Goal: Task Accomplishment & Management: Complete application form

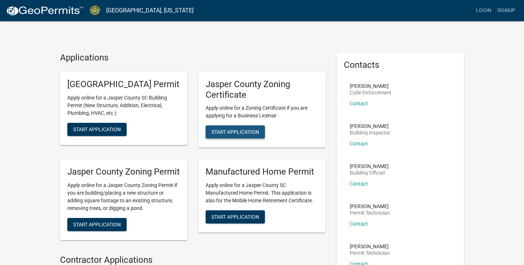
click at [237, 133] on span "Start Application" at bounding box center [236, 132] width 48 height 6
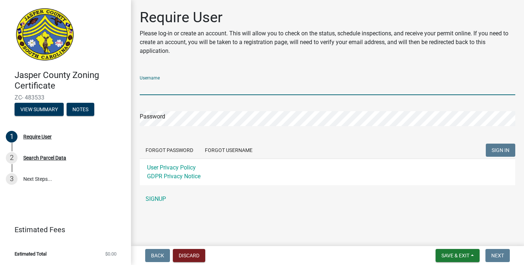
click at [230, 91] on input "Username" at bounding box center [328, 87] width 376 height 15
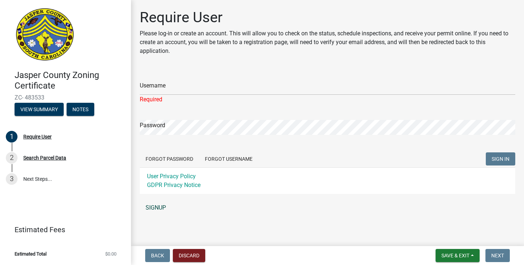
click at [157, 196] on div "Username Required Password Forgot Password Forgot Username SIGN IN User Privacy…" at bounding box center [328, 142] width 376 height 145
click at [155, 205] on link "SIGNUP" at bounding box center [328, 207] width 376 height 15
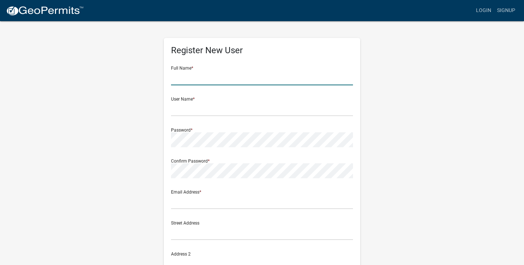
click at [204, 77] on input "text" at bounding box center [262, 77] width 182 height 15
type input "[PERSON_NAME]"
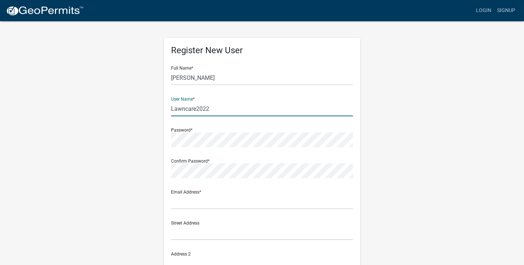
type input "Lawncare2022"
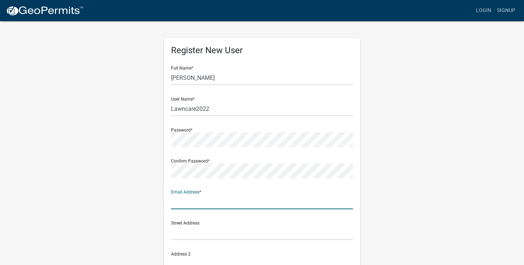
click at [208, 201] on input "text" at bounding box center [262, 201] width 182 height 15
type input "[EMAIL_ADDRESS][DOMAIN_NAME]"
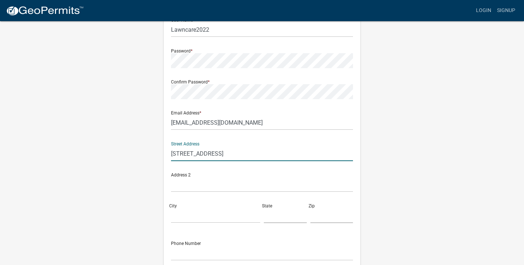
scroll to position [83, 0]
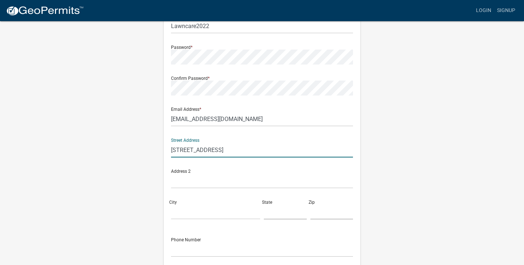
type input "[STREET_ADDRESS]"
click at [202, 205] on input "City" at bounding box center [215, 211] width 89 height 15
click at [197, 209] on input "Ridegland" at bounding box center [215, 211] width 89 height 15
type input "Ridgeland"
type input "South Carolina"
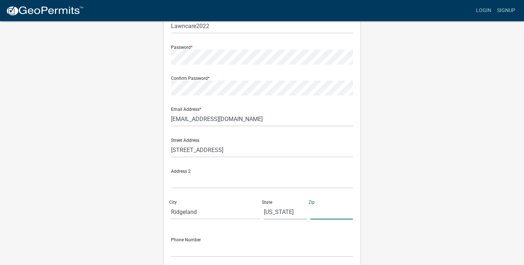
type input "@"
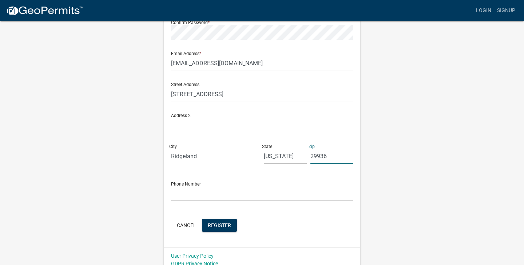
scroll to position [145, 0]
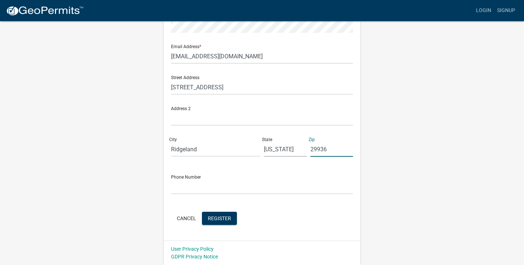
type input "29936"
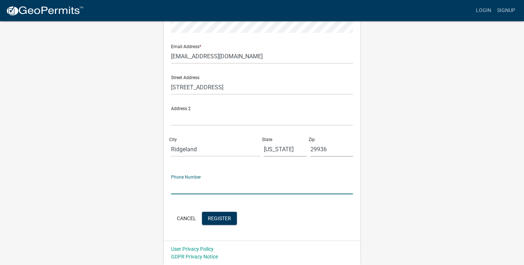
click at [298, 188] on input "text" at bounding box center [262, 186] width 182 height 15
type input "803-842-9011"
click at [229, 220] on span "Register" at bounding box center [219, 218] width 23 height 6
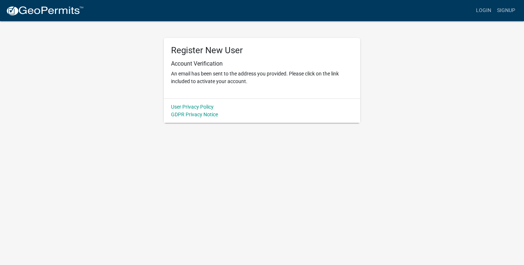
scroll to position [0, 0]
click at [486, 7] on link "Login" at bounding box center [484, 11] width 21 height 14
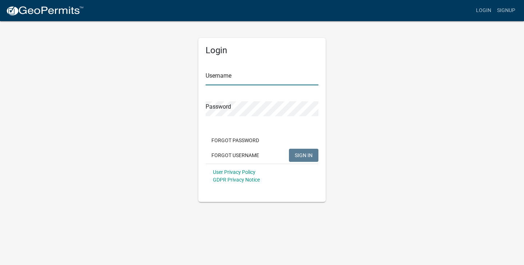
type input "Lawncare2022"
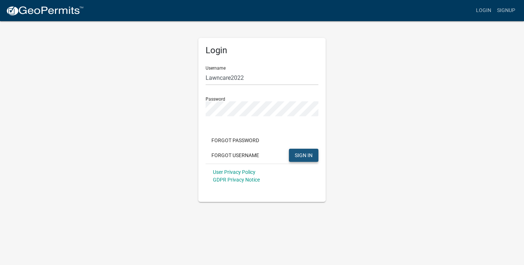
click at [299, 158] on button "SIGN IN" at bounding box center [304, 155] width 30 height 13
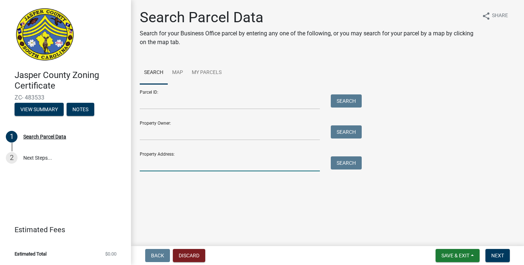
click at [225, 157] on input "Property Address:" at bounding box center [230, 163] width 180 height 15
type input "[STREET_ADDRESS]"
click at [343, 168] on button "Search" at bounding box center [346, 162] width 31 height 13
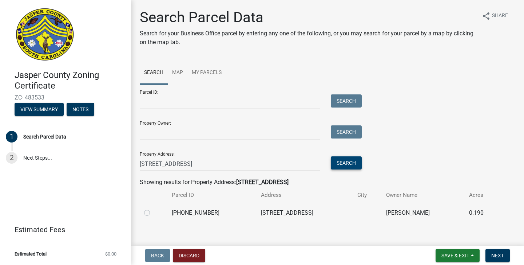
scroll to position [7, 0]
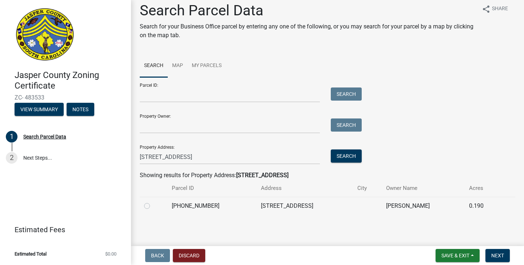
click at [153, 201] on label at bounding box center [153, 201] width 0 height 0
click at [153, 206] on input "radio" at bounding box center [155, 203] width 5 height 5
radio input "true"
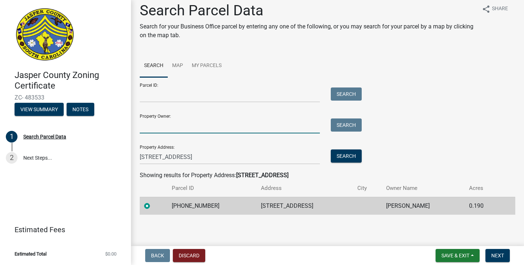
click at [300, 121] on input "Property Owner:" at bounding box center [230, 125] width 180 height 15
click at [503, 252] on span "Next" at bounding box center [498, 255] width 13 height 6
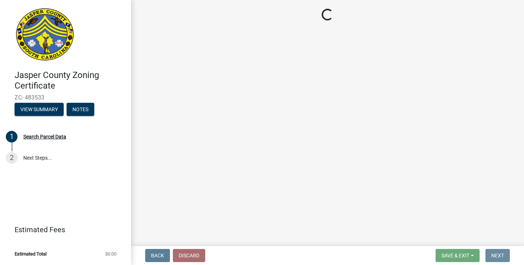
scroll to position [0, 0]
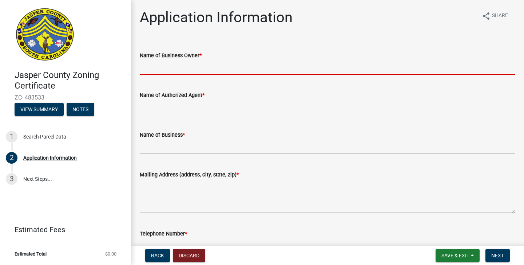
click at [191, 64] on input "Name of Business Owner *" at bounding box center [328, 67] width 376 height 15
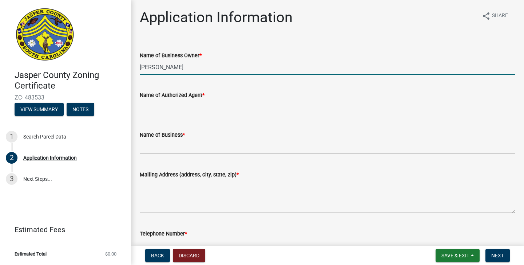
type input "[PERSON_NAME]"
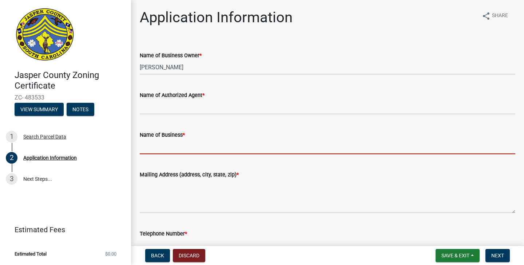
click at [180, 151] on input "Name of Business *" at bounding box center [328, 146] width 376 height 15
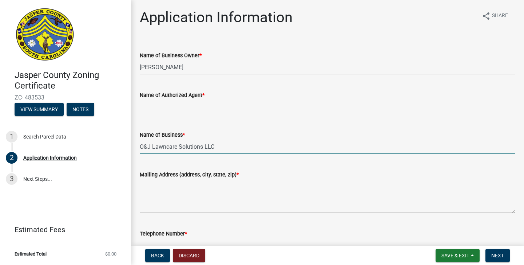
type input "O&J Lawncare Solutions LLC"
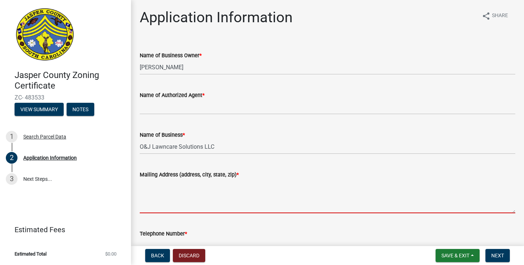
click at [175, 201] on textarea "Mailing Address (address, city, state, zip) *" at bounding box center [328, 196] width 376 height 34
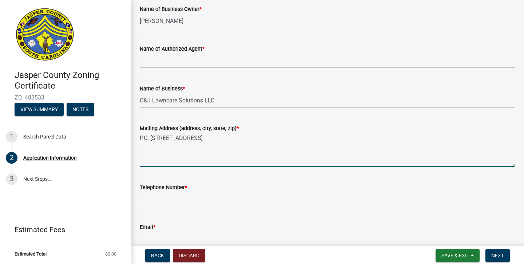
scroll to position [60, 0]
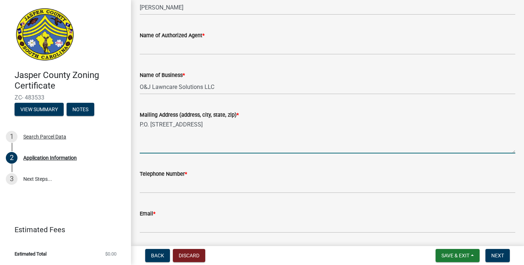
type textarea "P.O. [STREET_ADDRESS]"
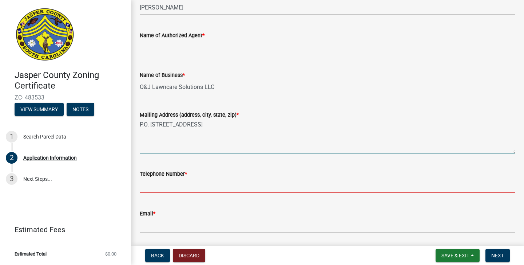
click at [278, 185] on input "Telephone Number *" at bounding box center [328, 185] width 376 height 15
type input "8038429011"
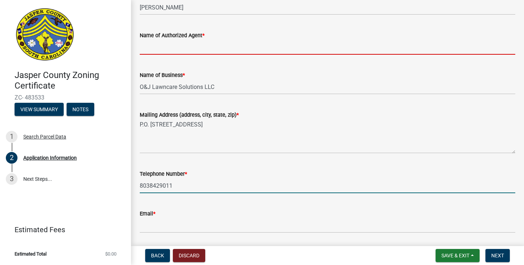
type input "[PERSON_NAME]"
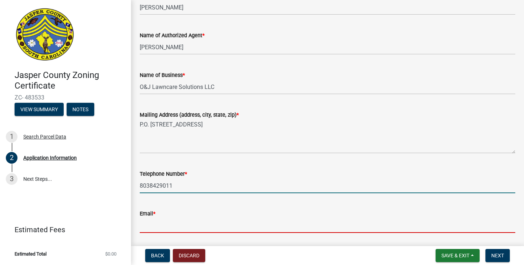
type input "[EMAIL_ADDRESS][DOMAIN_NAME]"
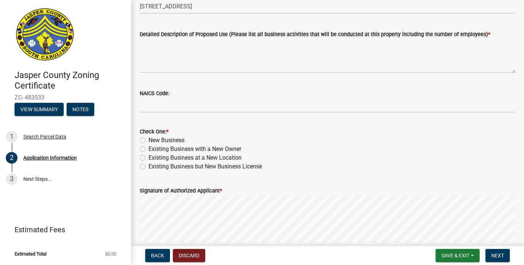
scroll to position [319, 0]
click at [149, 157] on label "Existing Business at a New Location" at bounding box center [195, 157] width 93 height 9
click at [149, 157] on input "Existing Business at a New Location" at bounding box center [151, 155] width 5 height 5
radio input "true"
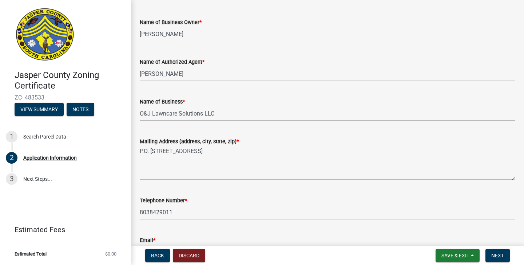
scroll to position [39, 0]
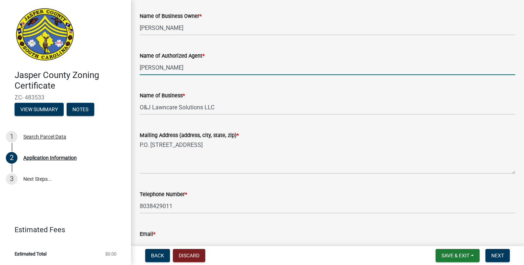
click at [227, 68] on input "[PERSON_NAME]" at bounding box center [328, 67] width 376 height 15
type input "J"
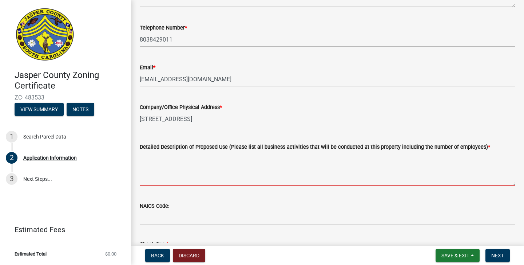
scroll to position [223, 0]
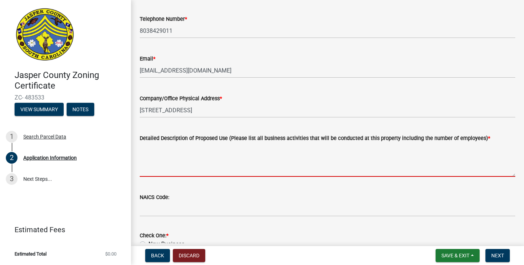
click at [168, 165] on textarea "Detailed Description of Proposed Use (Please list all business activities that …" at bounding box center [328, 159] width 376 height 34
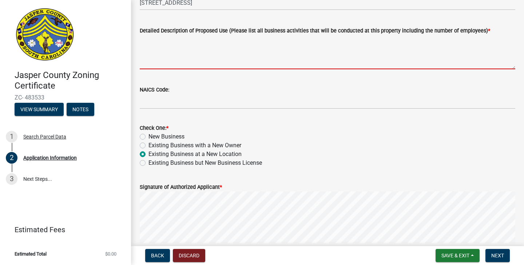
scroll to position [334, 0]
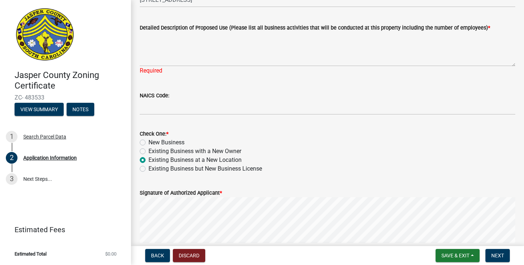
click at [145, 161] on div "Check One: * New Business Existing Business with a New Owner Existing Business …" at bounding box center [328, 151] width 376 height 44
click at [149, 170] on label "Existing Business but New Business License" at bounding box center [206, 168] width 114 height 9
click at [149, 169] on input "Existing Business but New Business License" at bounding box center [151, 166] width 5 height 5
radio input "true"
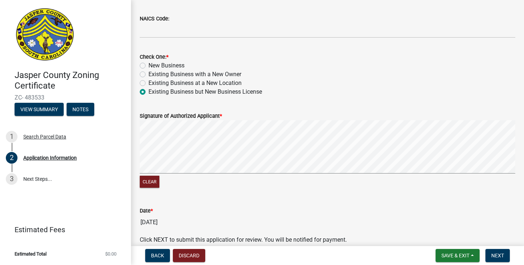
scroll to position [414, 0]
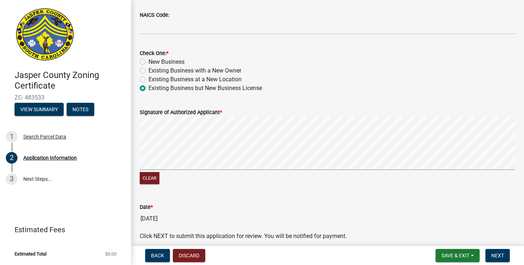
click at [149, 78] on label "Existing Business at a New Location" at bounding box center [195, 79] width 93 height 9
click at [149, 78] on input "Existing Business at a New Location" at bounding box center [151, 77] width 5 height 5
radio input "true"
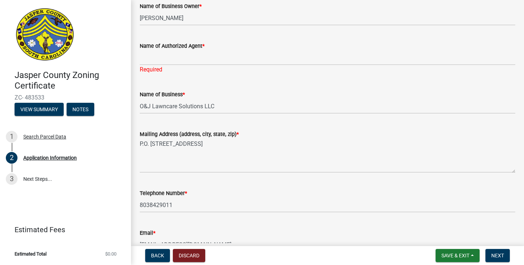
scroll to position [45, 0]
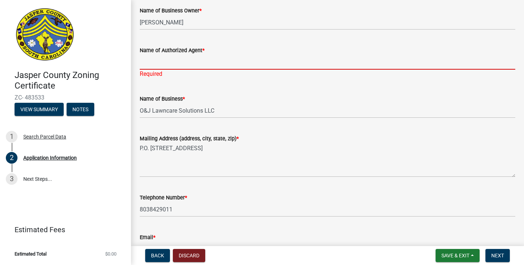
click at [275, 62] on input "Name of Authorized Agent *" at bounding box center [328, 62] width 376 height 15
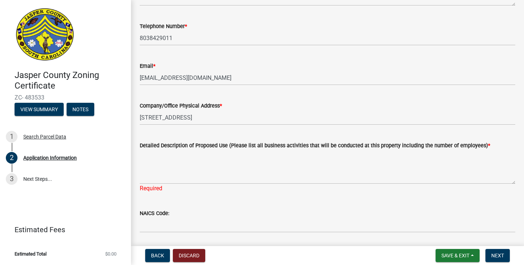
scroll to position [217, 0]
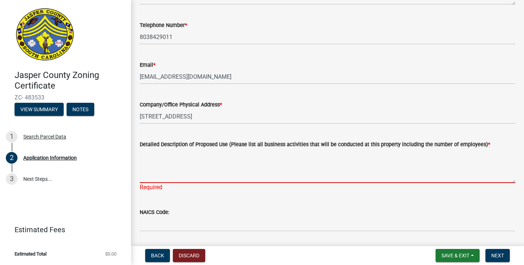
click at [263, 166] on textarea "Detailed Description of Proposed Use (Please list all business activities that …" at bounding box center [328, 166] width 376 height 34
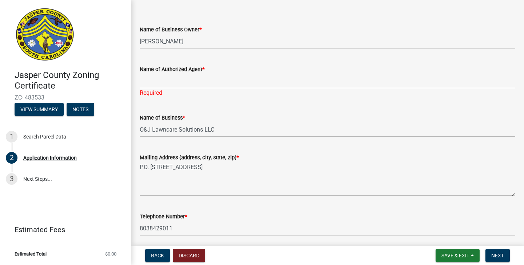
scroll to position [0, 0]
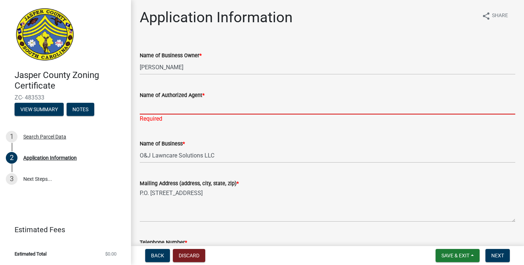
click at [190, 103] on input "Name of Authorized Agent *" at bounding box center [328, 106] width 376 height 15
type input "[PERSON_NAME]"
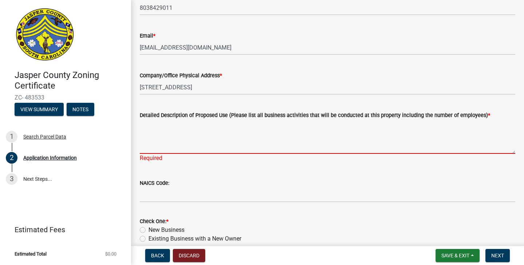
scroll to position [237, 0]
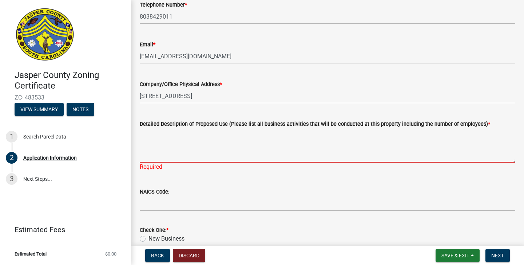
click at [219, 140] on textarea "Detailed Description of Proposed Use (Please list all business activities that …" at bounding box center [328, 145] width 376 height 34
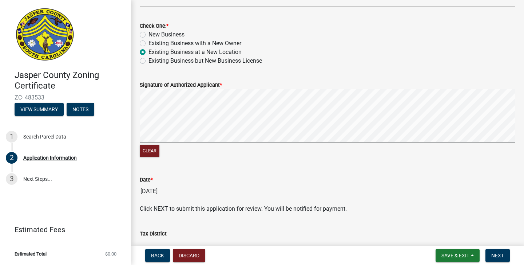
scroll to position [410, 0]
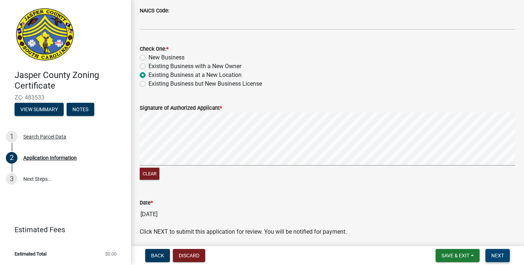
type textarea "Home office for lawn care business. To make appointments and complete necessary…"
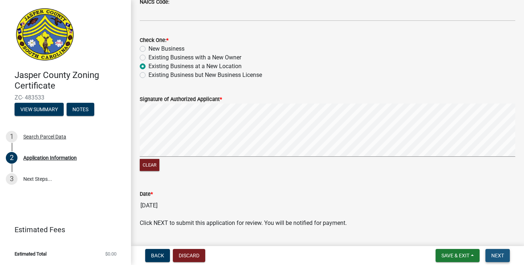
scroll to position [401, 0]
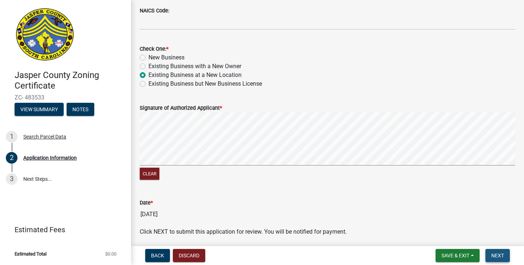
click at [499, 256] on span "Next" at bounding box center [498, 255] width 13 height 6
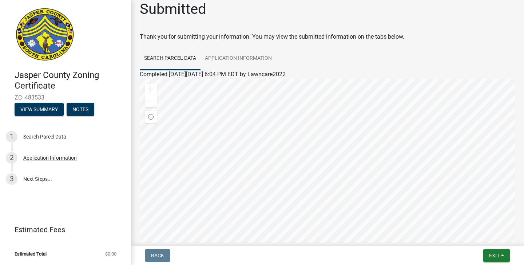
scroll to position [0, 0]
